Goal: Task Accomplishment & Management: Use online tool/utility

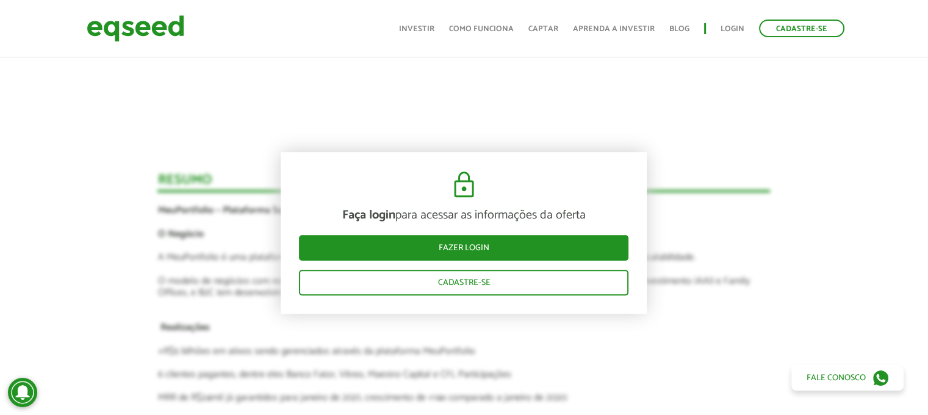
scroll to position [910, 0]
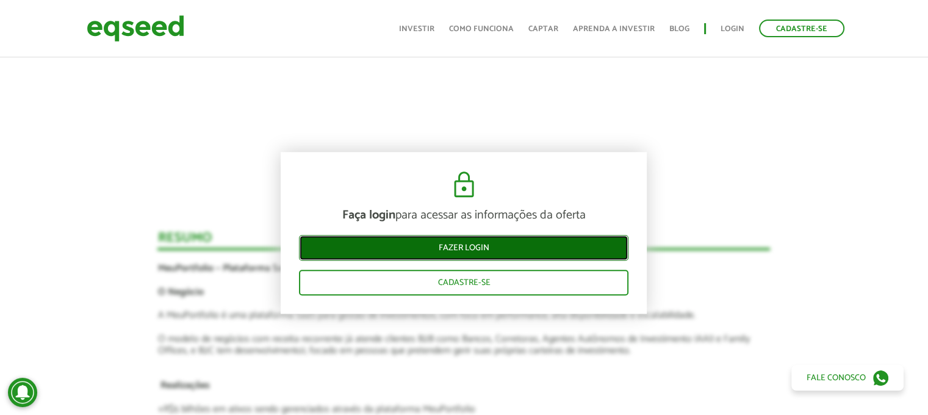
click at [509, 242] on link "Fazer login" at bounding box center [464, 249] width 330 height 26
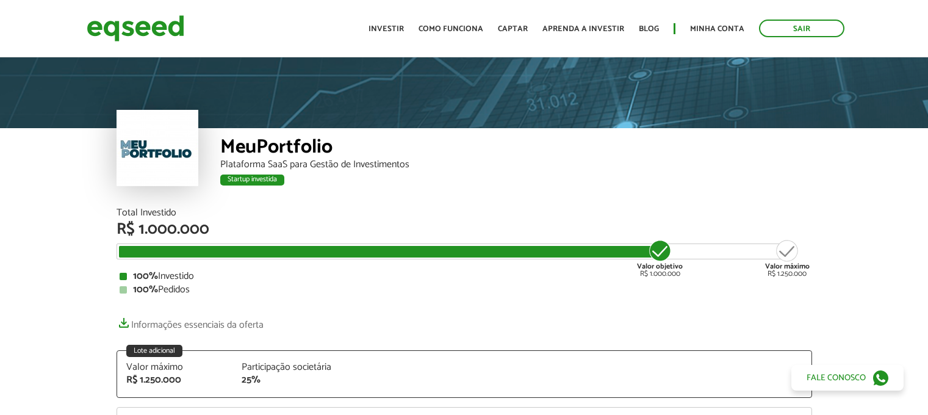
scroll to position [156, 0]
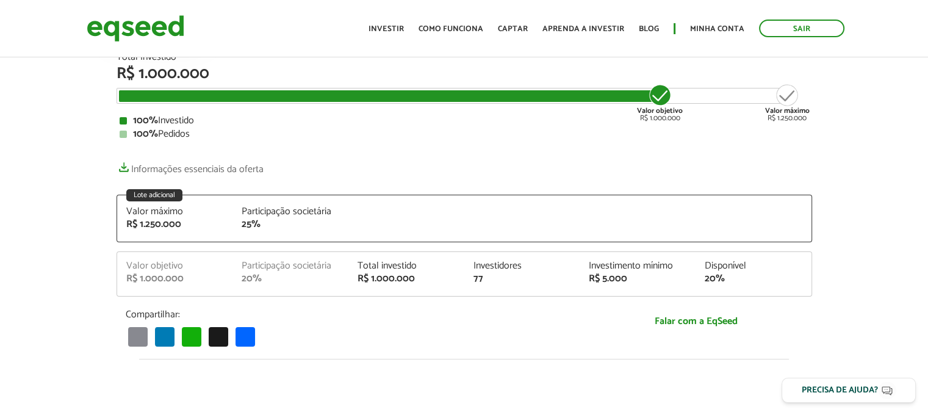
click at [928, 41] on html "Sair Toggle navigation Toggle navigation Início Investir Como funciona" at bounding box center [464, 51] width 928 height 415
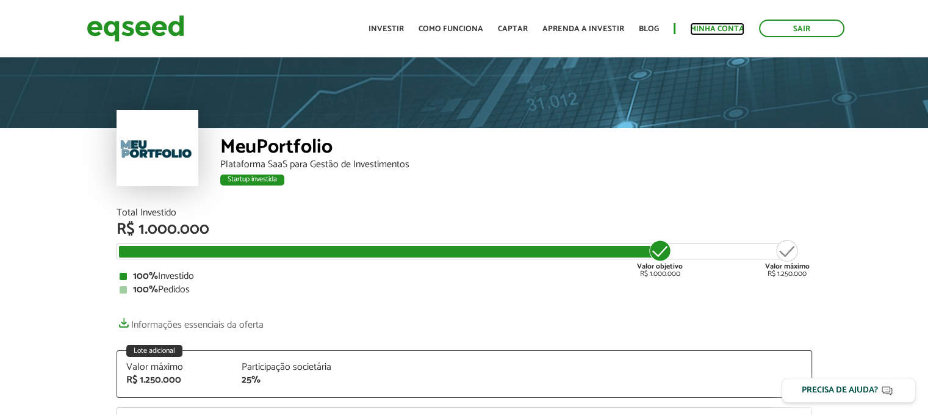
click at [715, 26] on link "Minha conta" at bounding box center [717, 29] width 54 height 8
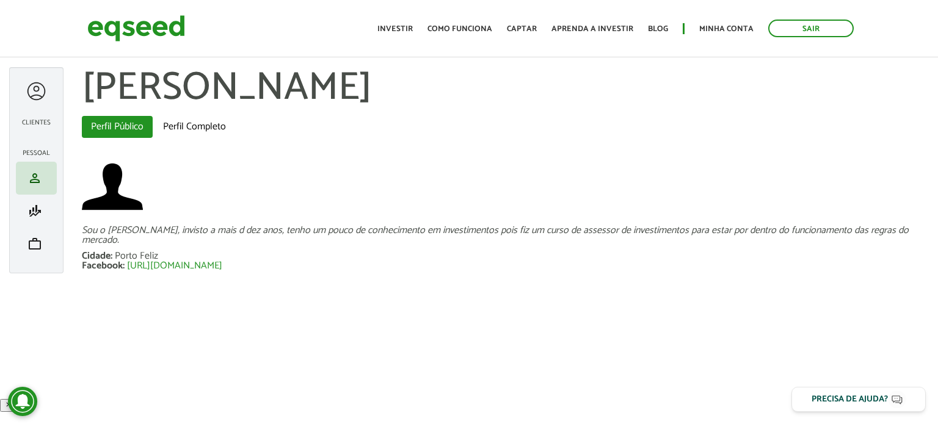
click at [38, 96] on div at bounding box center [36, 91] width 23 height 23
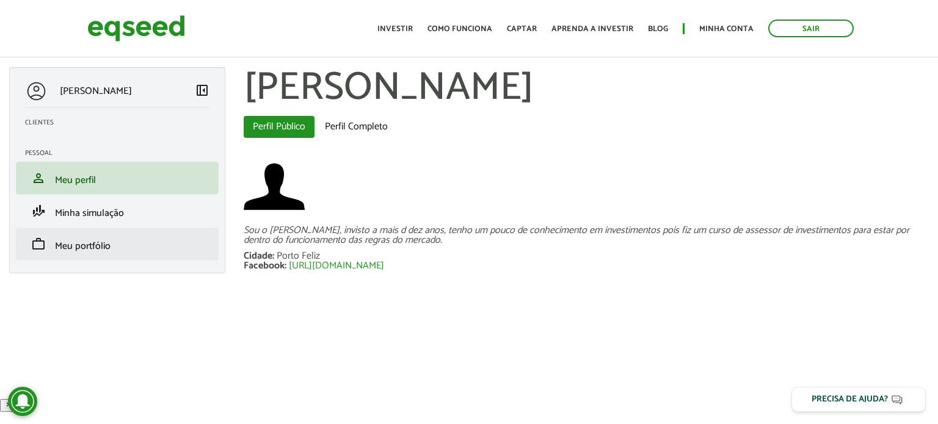
click at [102, 254] on li "work Meu portfólio" at bounding box center [117, 244] width 203 height 33
click at [84, 245] on span "Meu portfólio" at bounding box center [83, 246] width 56 height 16
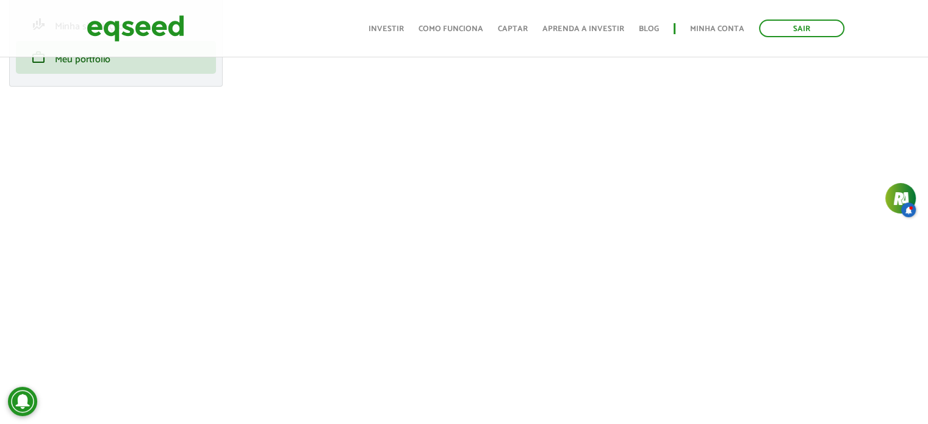
scroll to position [187, 0]
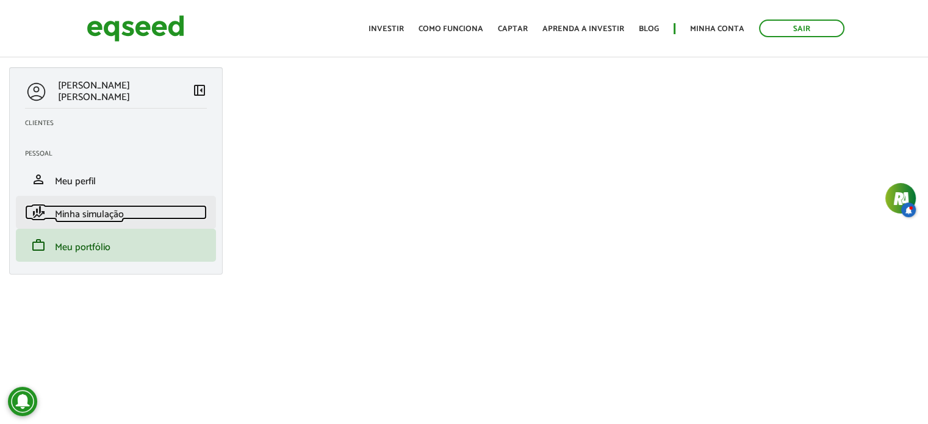
click at [129, 216] on link "finance_mode Minha simulação" at bounding box center [116, 212] width 182 height 15
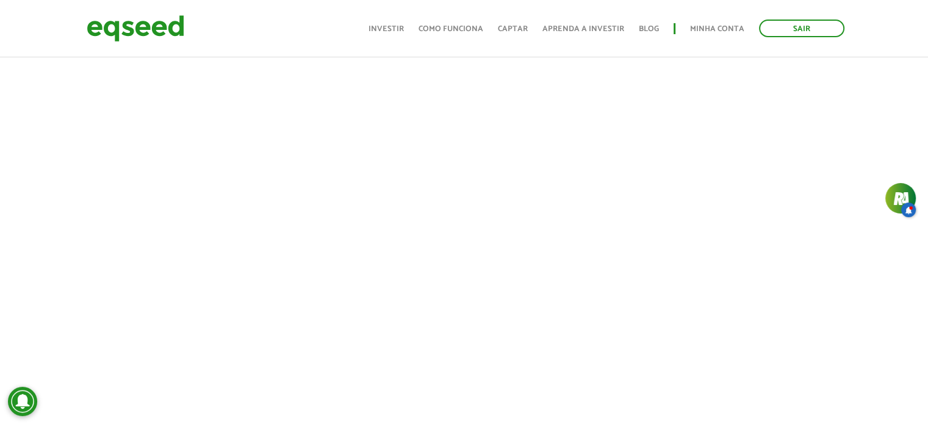
scroll to position [354, 0]
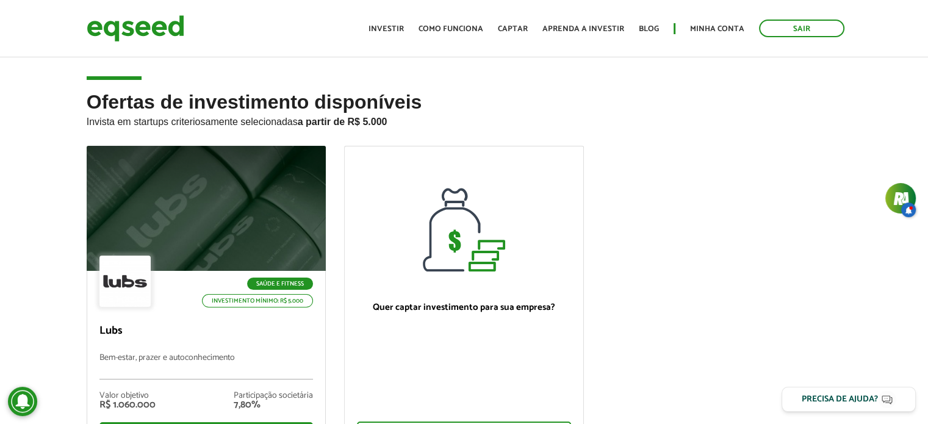
click at [874, 64] on html "Sair Toggle navigation Toggle navigation Início Investir Como funciona" at bounding box center [464, 212] width 928 height 424
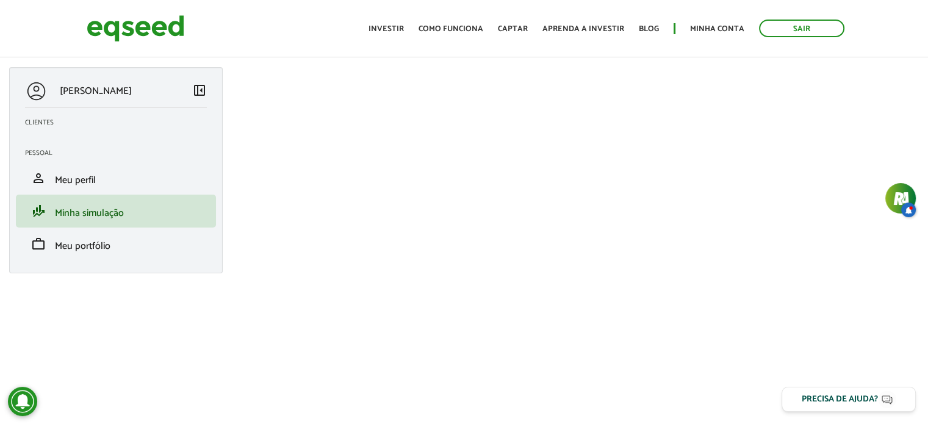
drag, startPoint x: 937, startPoint y: 92, endPoint x: 650, endPoint y: 66, distance: 288.0
click at [650, 66] on article "André Alessandro Justo left_panel_close Clientes manage_accounts Gerenciar Clie…" at bounding box center [464, 266] width 928 height 509
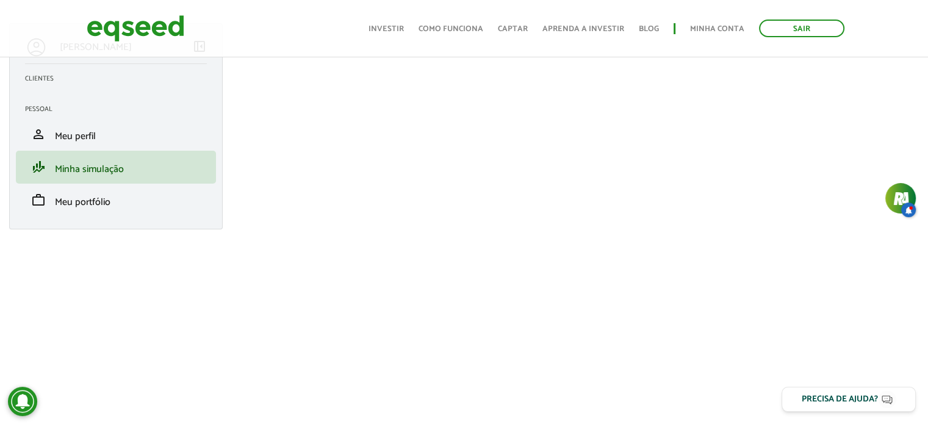
scroll to position [41, 0]
click at [891, 27] on div "Sair Toggle navigation Toggle navigation Início Investir Como funciona Captar A…" at bounding box center [464, 28] width 928 height 32
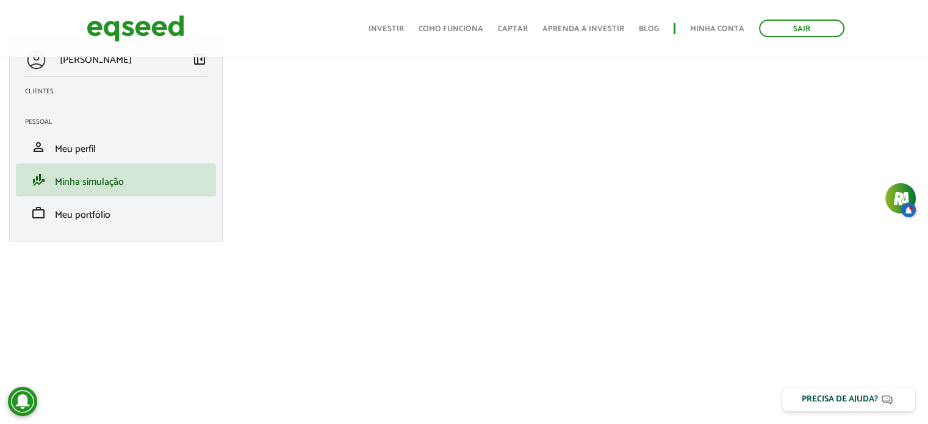
scroll to position [33, 0]
click at [891, 26] on div "Sair Toggle navigation Toggle navigation Início Investir Como funciona Captar A…" at bounding box center [464, 28] width 928 height 32
click at [792, 29] on link "Sair" at bounding box center [801, 29] width 85 height 18
